Goal: Information Seeking & Learning: Learn about a topic

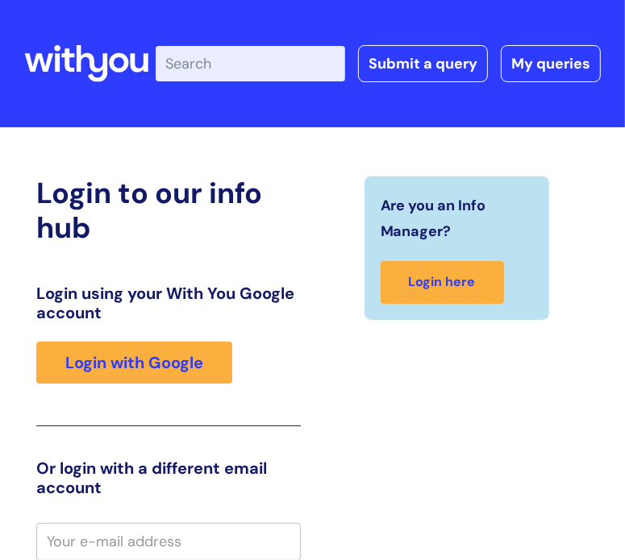
click at [167, 389] on div "Login using your With You Google account Login with Google" at bounding box center [168, 355] width 264 height 143
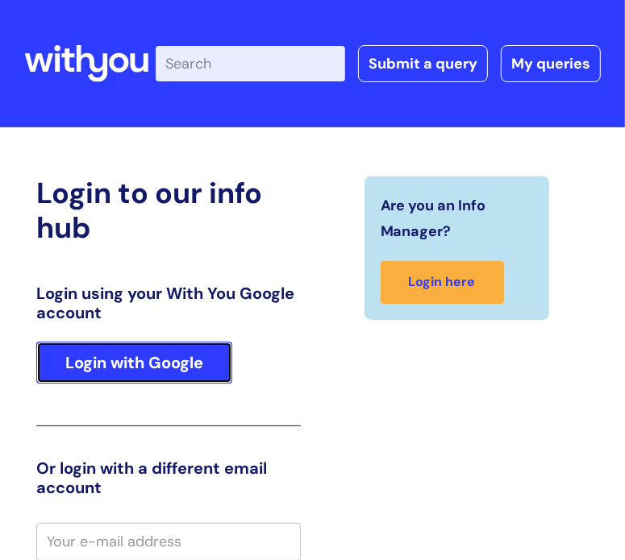
click at [168, 378] on link "Login with Google" at bounding box center [134, 363] width 196 height 42
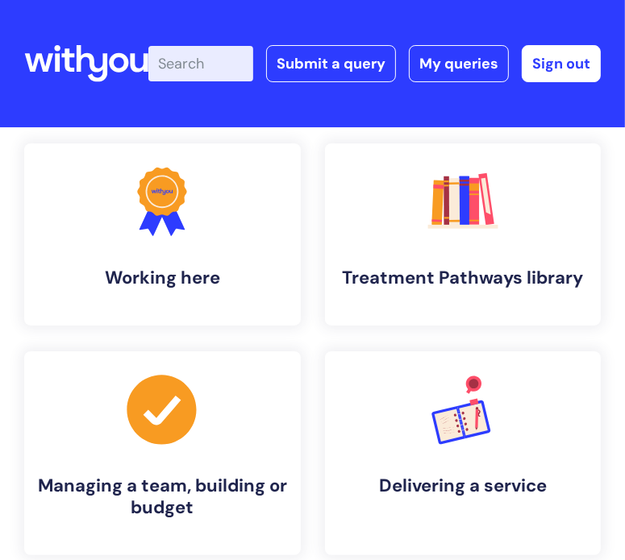
click at [193, 63] on input "Enter your search term here..." at bounding box center [200, 63] width 105 height 35
type input "domestic abuse"
click button "Search" at bounding box center [0, 0] width 0 height 0
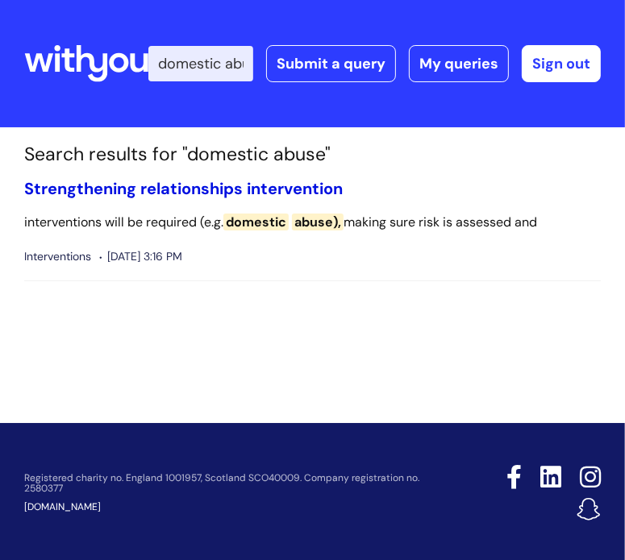
click at [208, 190] on link "Strengthening relationships intervention" at bounding box center [183, 188] width 318 height 21
